Goal: Find contact information: Find contact information

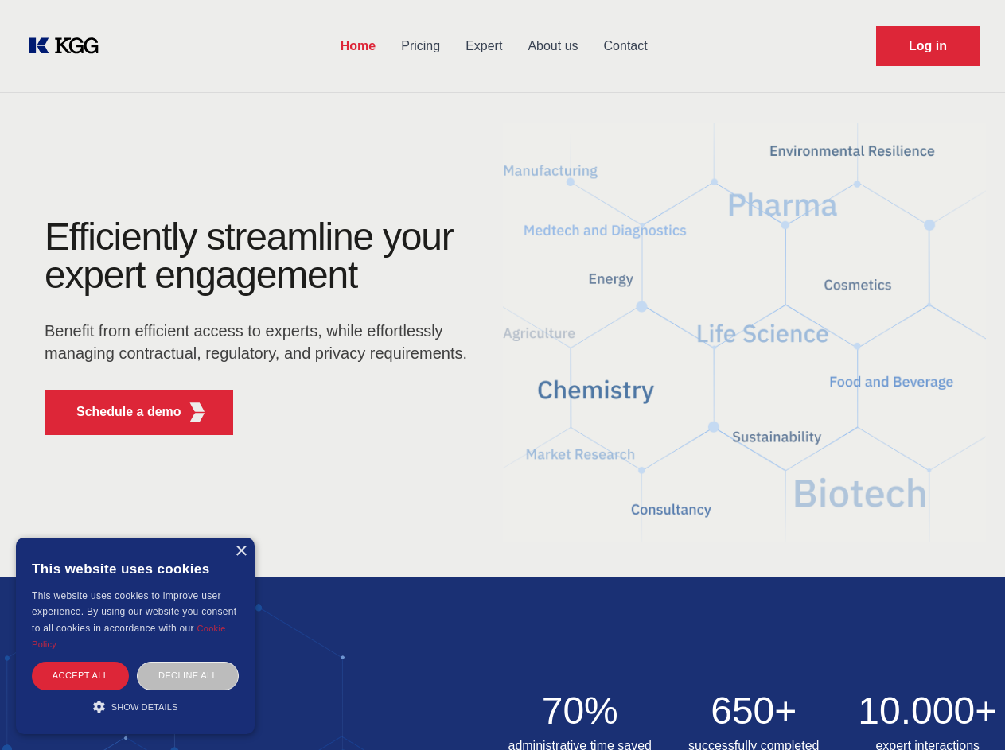
click at [502, 375] on div "Efficiently streamline your expert engagement Benefit from efficient access to …" at bounding box center [261, 333] width 484 height 230
click at [119, 412] on p "Schedule a demo" at bounding box center [128, 412] width 105 height 19
click at [240, 551] on div "× This website uses cookies This website uses cookies to improve user experienc…" at bounding box center [135, 636] width 239 height 196
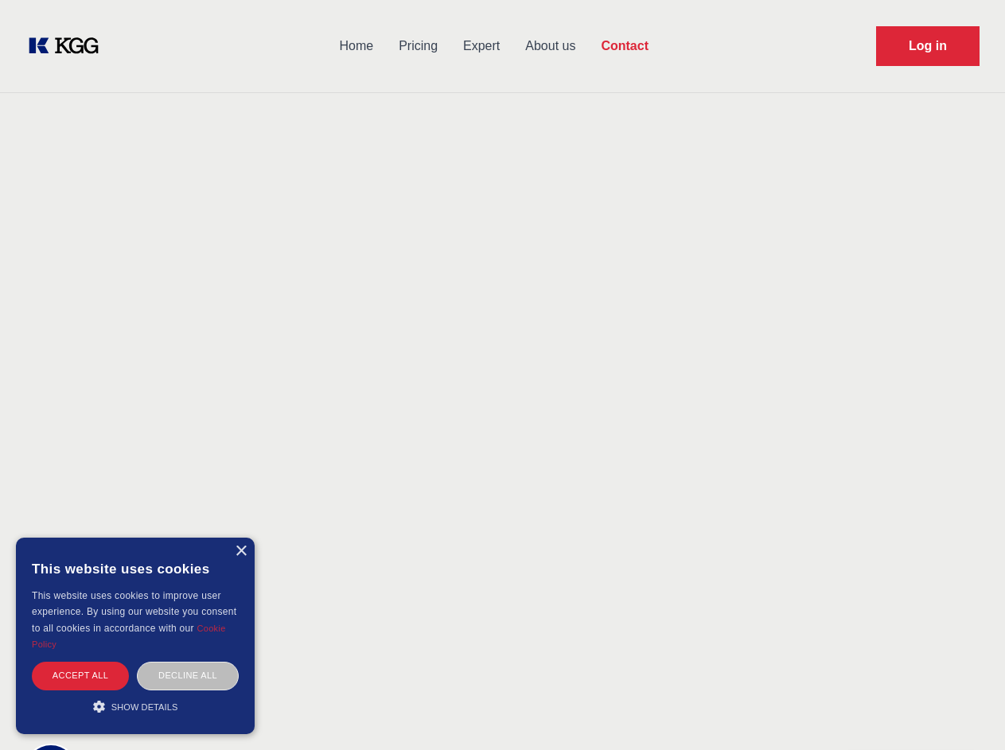
click at [80, 675] on div "Accept all" at bounding box center [80, 676] width 97 height 28
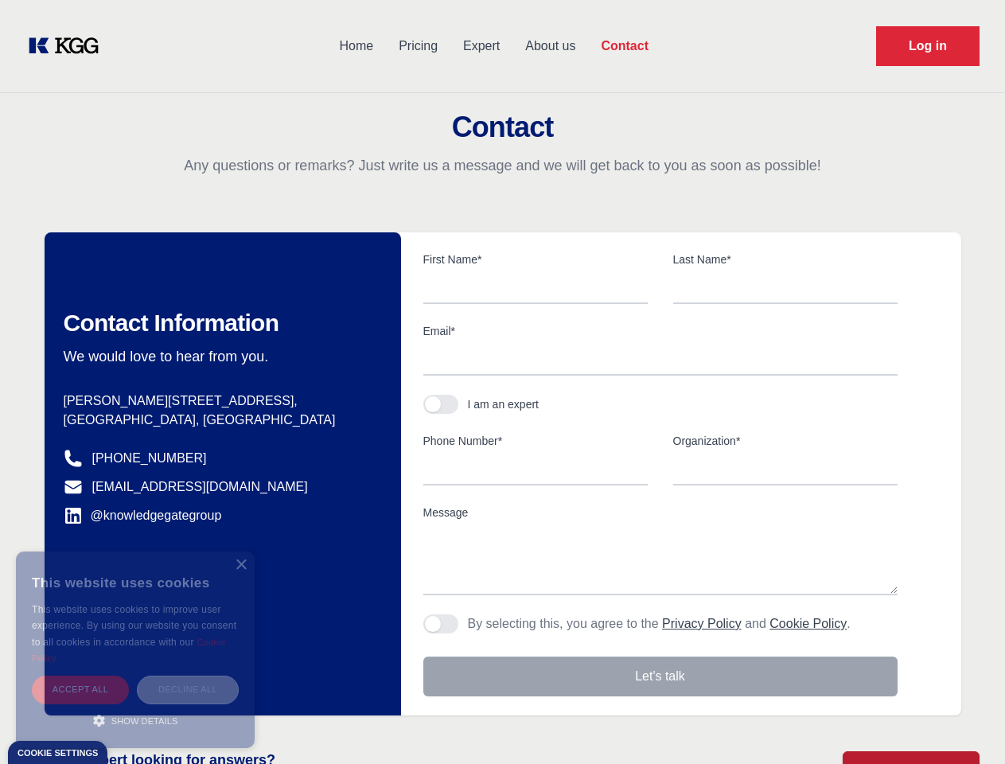
click at [188, 675] on div "Decline all" at bounding box center [188, 689] width 102 height 28
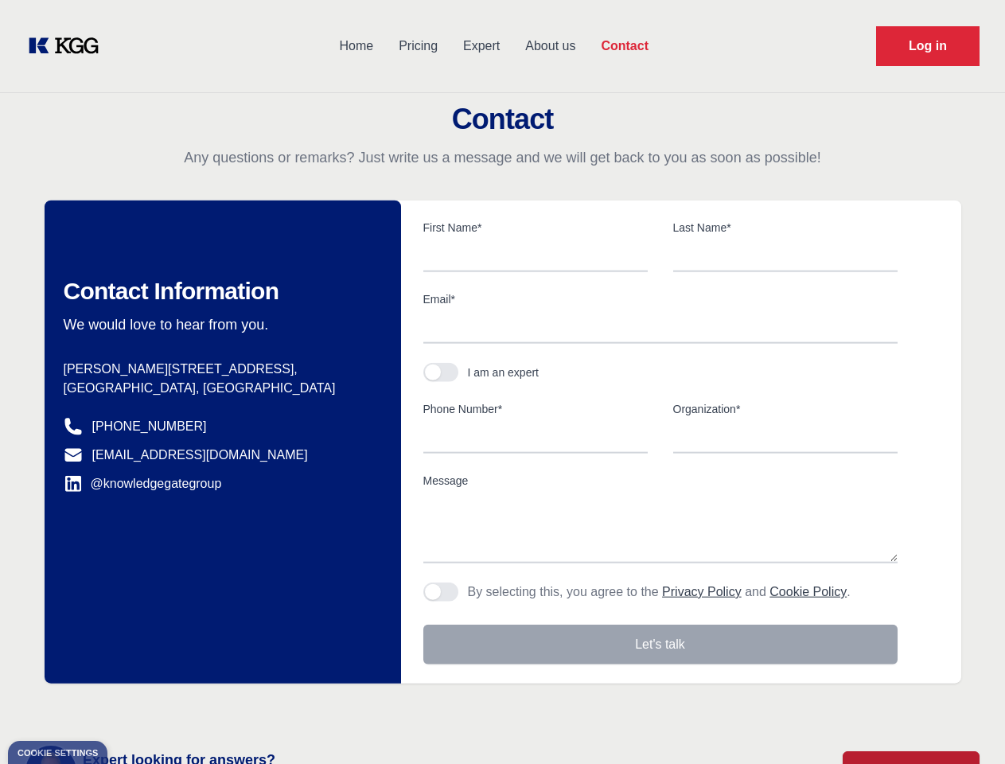
click at [135, 706] on main "Contact Any questions or remarks? Just write us a message and we will get back …" at bounding box center [502, 414] width 1005 height 828
